Goal: Find specific page/section: Find specific page/section

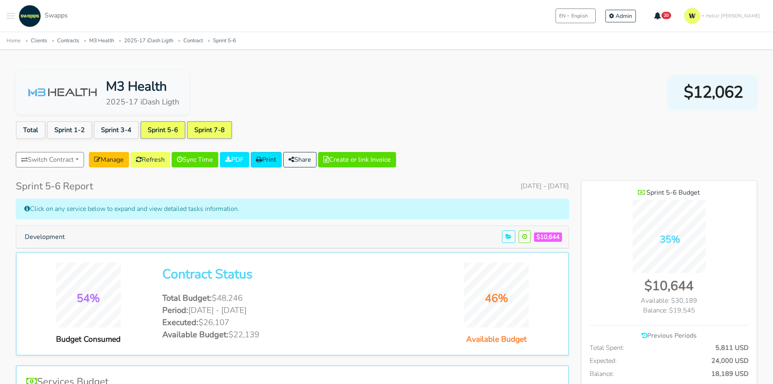
click at [212, 129] on link "Sprint 7-8" at bounding box center [209, 130] width 45 height 18
click at [9, 23] on button "Toggle navigation menu" at bounding box center [10, 16] width 8 height 22
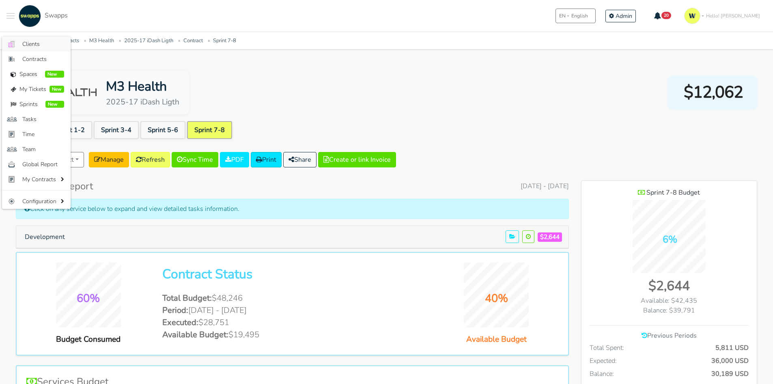
click at [32, 45] on span "Clients" at bounding box center [43, 44] width 42 height 9
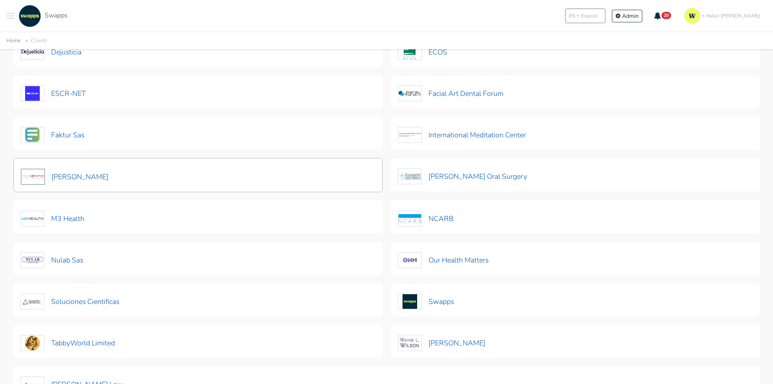
scroll to position [162, 0]
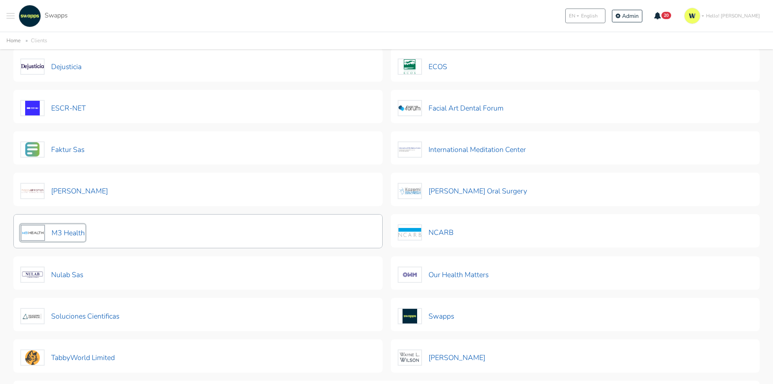
click at [75, 235] on button "M3 Health" at bounding box center [52, 232] width 65 height 17
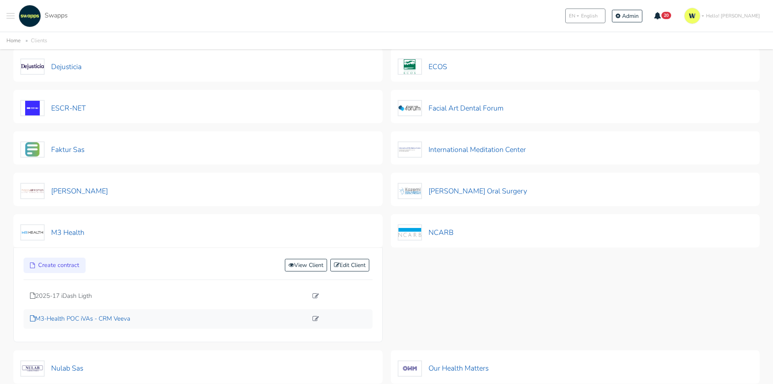
click at [104, 317] on p "M3-Health POC iVAs - CRM Veeva" at bounding box center [169, 318] width 278 height 9
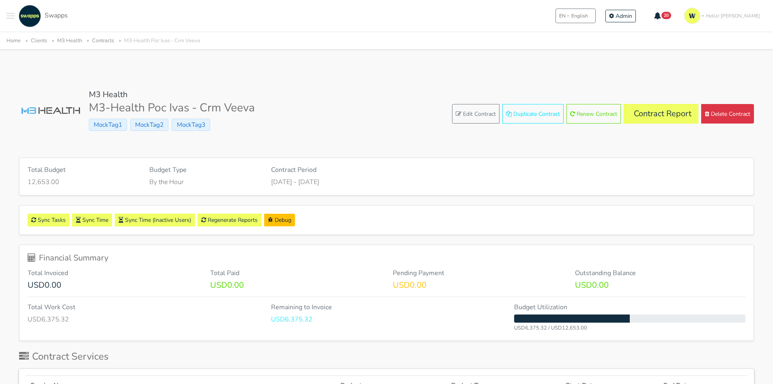
click at [333, 178] on p "May 19, 2025 - Sep 30, 2025" at bounding box center [386, 182] width 231 height 10
drag, startPoint x: 333, startPoint y: 178, endPoint x: 354, endPoint y: 184, distance: 21.6
click at [352, 183] on p "May 19, 2025 - Sep 30, 2025" at bounding box center [386, 182] width 231 height 10
click at [378, 182] on p "May 19, 2025 - Sep 30, 2025" at bounding box center [386, 182] width 231 height 10
drag, startPoint x: 365, startPoint y: 187, endPoint x: 316, endPoint y: 186, distance: 49.1
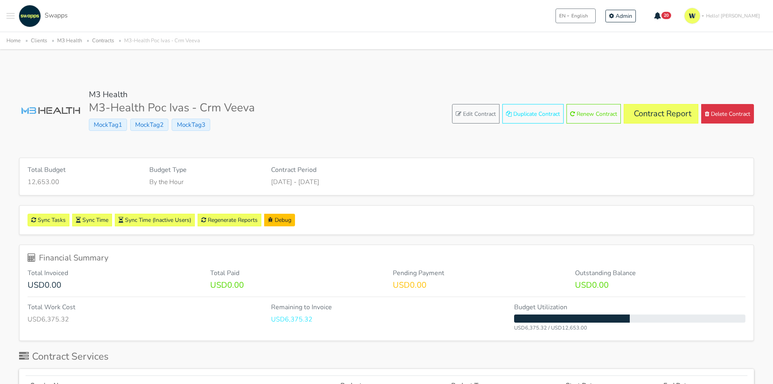
click at [316, 186] on div "Total Budget 12,653.00 Budget Type By the Hour Contract Period May 19, 2025 - S…" at bounding box center [386, 176] width 734 height 37
click at [319, 183] on p "May 19, 2025 - Sep 30, 2025" at bounding box center [386, 182] width 231 height 10
drag, startPoint x: 339, startPoint y: 183, endPoint x: 311, endPoint y: 181, distance: 27.2
click at [311, 181] on p "May 19, 2025 - Sep 30, 2025" at bounding box center [386, 182] width 231 height 10
click at [322, 187] on div "Total Budget 12,653.00 Budget Type By the Hour Contract Period May 19, 2025 - S…" at bounding box center [386, 176] width 734 height 37
